Goal: Find specific page/section: Find specific page/section

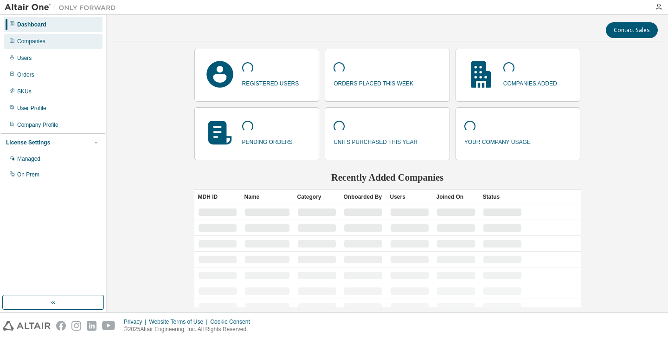
click at [34, 45] on div "Companies" at bounding box center [31, 41] width 28 height 7
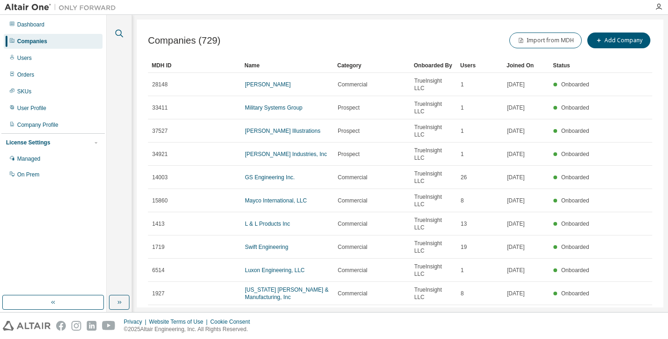
click at [116, 32] on icon "button" at bounding box center [120, 34] width 8 height 8
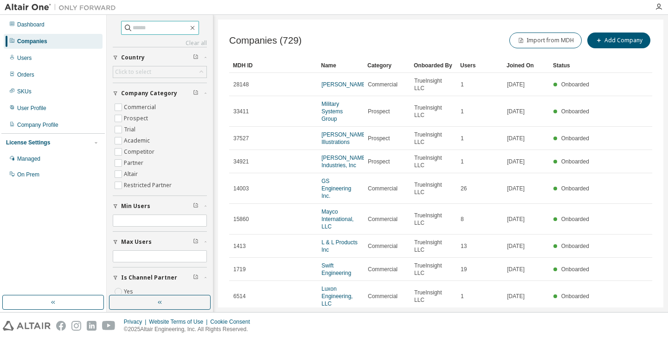
click at [133, 23] on input "text" at bounding box center [161, 27] width 56 height 9
type input "******"
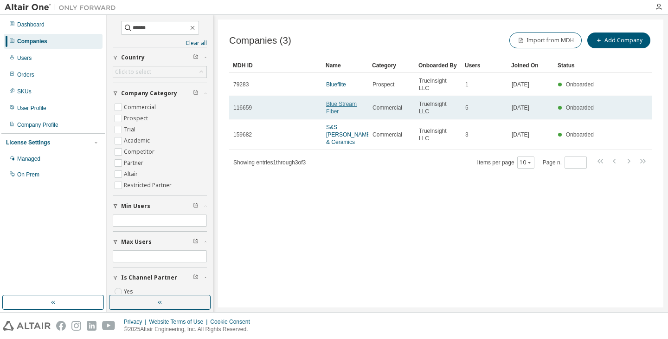
click at [334, 110] on link "Blue Stream Fiber" at bounding box center [341, 108] width 31 height 14
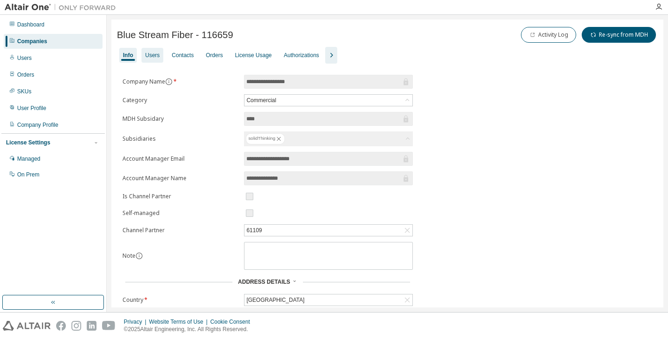
click at [146, 55] on div "Users" at bounding box center [152, 55] width 14 height 7
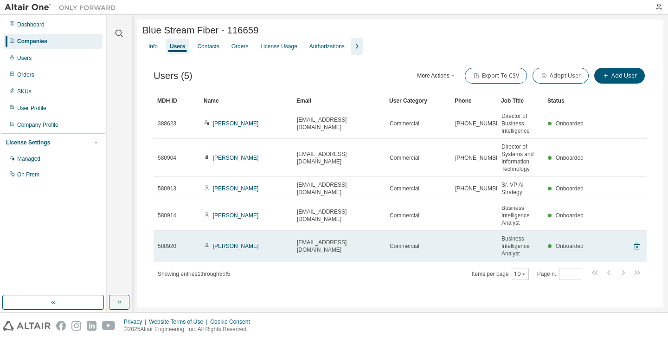
scroll to position [3, 0]
